Goal: Task Accomplishment & Management: Complete application form

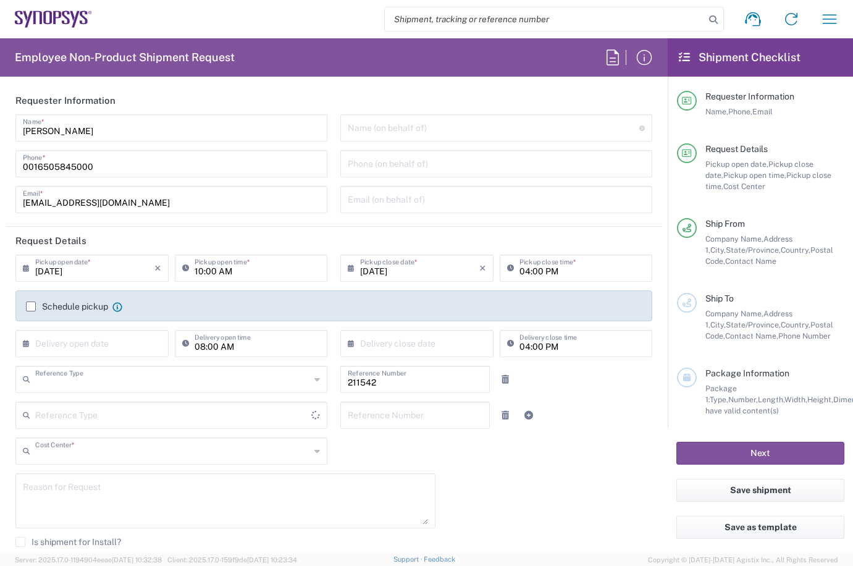
type input "Department"
type input "US01, CSG, Em_Admin 211542"
type input "[GEOGRAPHIC_DATA]"
type input "[US_STATE]"
type input "Delivered at Place"
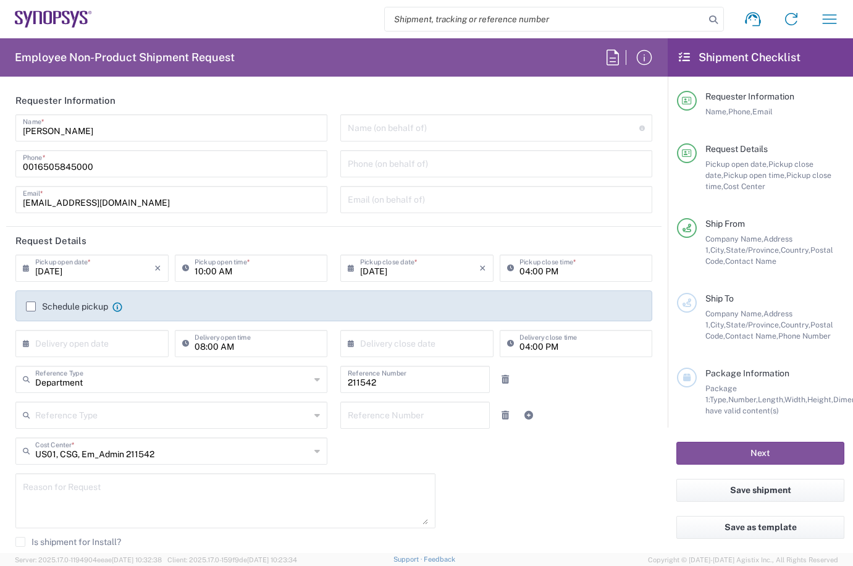
type input "[GEOGRAPHIC_DATA]"
type input "Headquarters USSV"
